Goal: Information Seeking & Learning: Learn about a topic

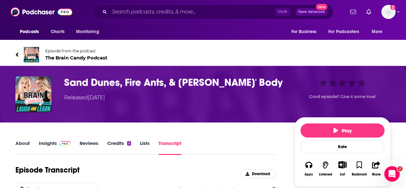
click at [69, 58] on span "The Brain Candy Podcast" at bounding box center [76, 58] width 62 height 6
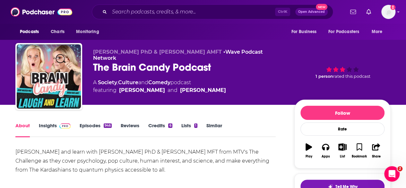
scroll to position [32, 0]
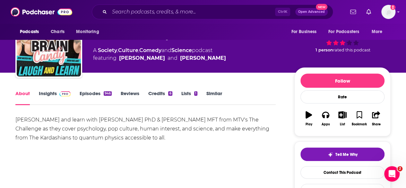
click at [44, 93] on link "Insights" at bounding box center [55, 97] width 32 height 15
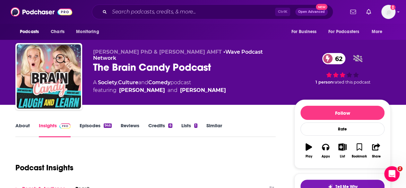
click at [28, 124] on link "About" at bounding box center [22, 129] width 14 height 15
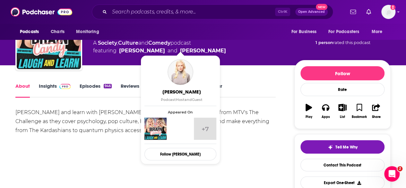
scroll to position [64, 0]
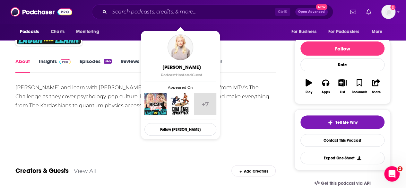
click at [262, 62] on div "About Insights Episodes 946 Reviews Credits 6 Lists 1 Similar" at bounding box center [145, 65] width 261 height 16
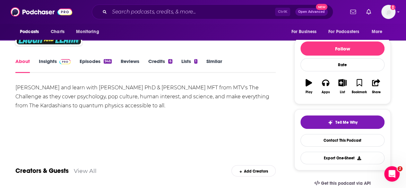
scroll to position [32, 0]
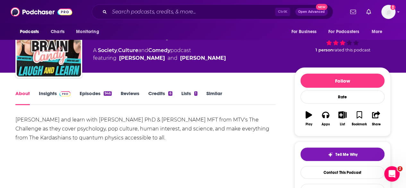
click at [42, 94] on link "Insights" at bounding box center [55, 97] width 32 height 15
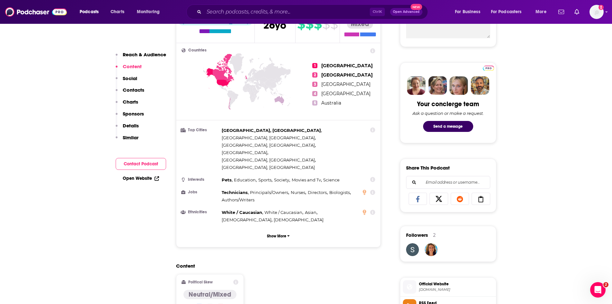
scroll to position [257, 0]
